Goal: Entertainment & Leisure: Consume media (video, audio)

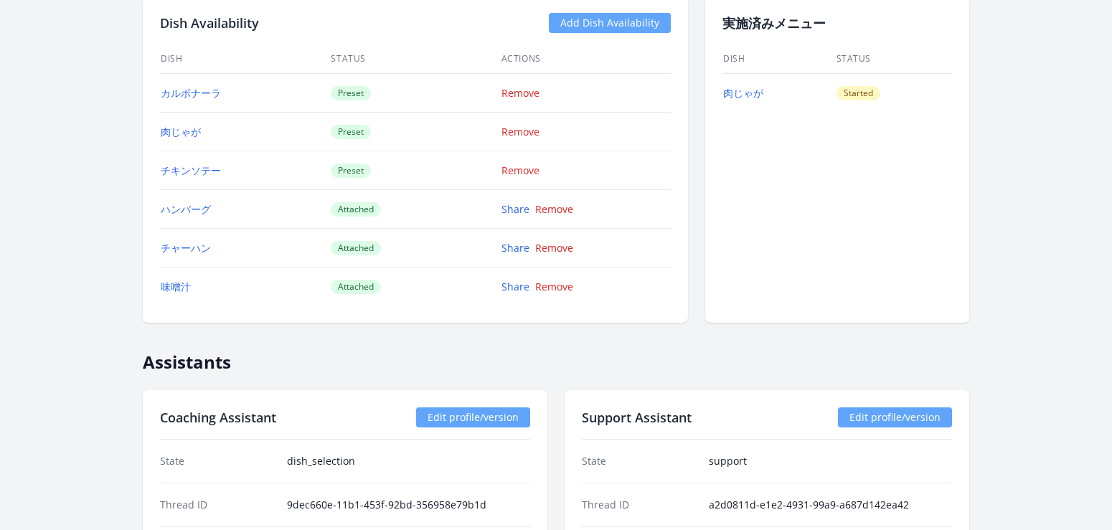
scroll to position [1330, 0]
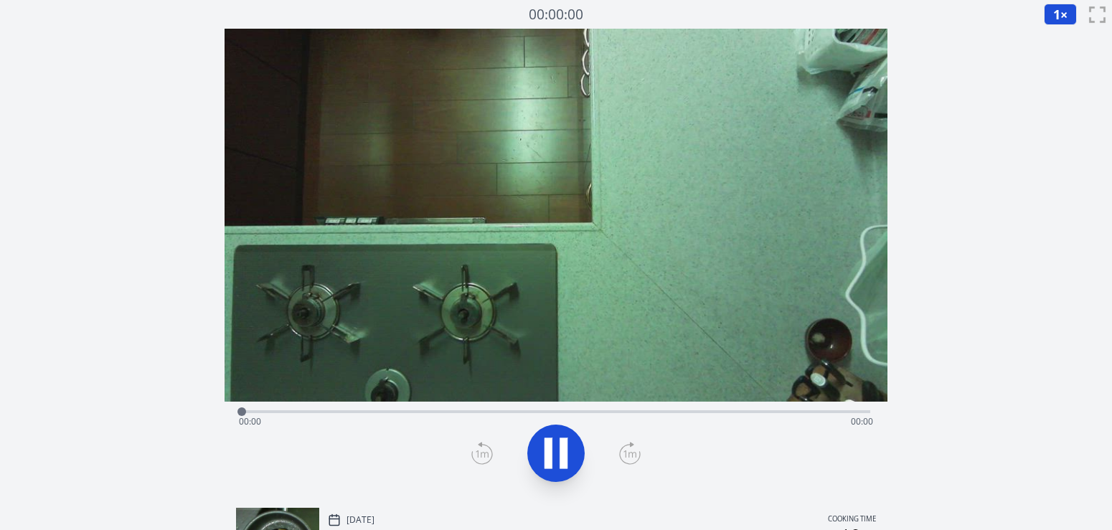
click at [800, 413] on div "Time elapsed: 00:00 Time remaining: 00:00" at bounding box center [556, 421] width 634 height 23
click at [806, 413] on div "Time elapsed: 00:00 Time remaining: 00:42" at bounding box center [556, 421] width 634 height 23
